Goal: Transaction & Acquisition: Download file/media

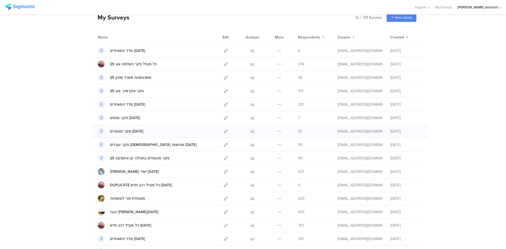
scroll to position [53, 0]
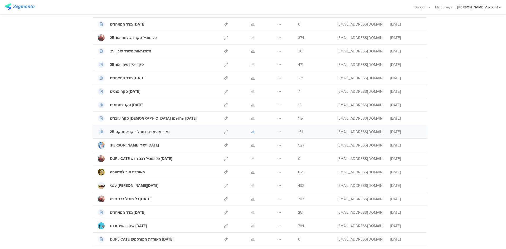
click at [251, 132] on icon at bounding box center [253, 132] width 4 height 4
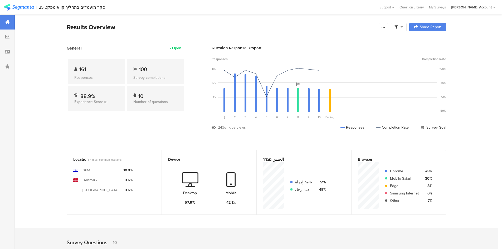
click at [403, 27] on icon at bounding box center [401, 27] width 2 height 4
click at [401, 42] on div "Complete Responses Only" at bounding box center [397, 41] width 50 height 5
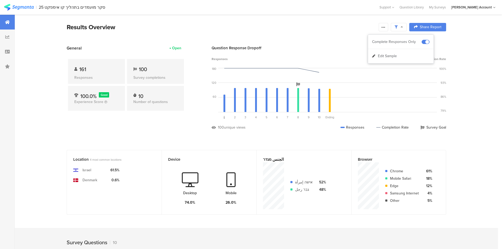
click at [340, 28] on div "Results Overview" at bounding box center [221, 26] width 309 height 9
click at [384, 27] on icon at bounding box center [383, 27] width 4 height 4
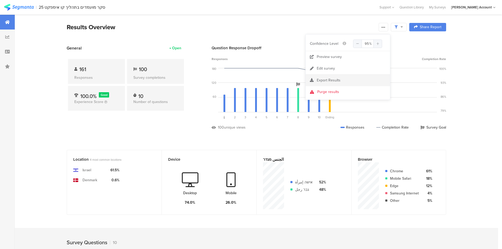
click at [327, 80] on span "Export Results" at bounding box center [329, 80] width 24 height 6
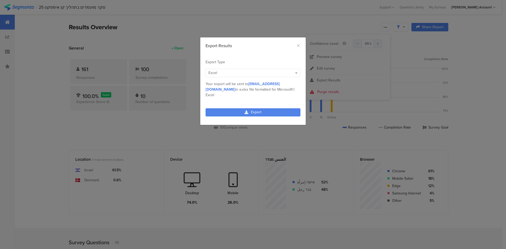
click at [214, 72] on span "Excel" at bounding box center [212, 73] width 9 height 6
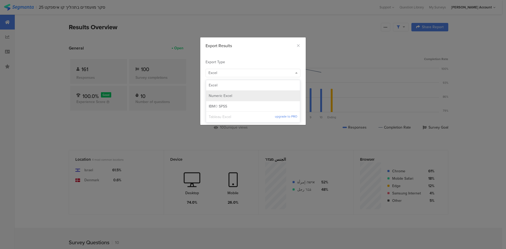
click at [217, 95] on span "Numeric Excel" at bounding box center [220, 95] width 23 height 5
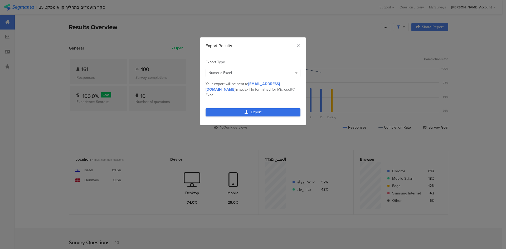
click at [247, 108] on link "Export" at bounding box center [253, 112] width 95 height 8
